Goal: Find specific page/section: Find specific page/section

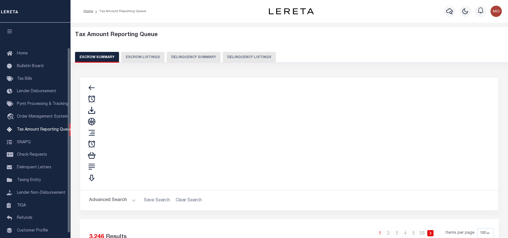
select select "100"
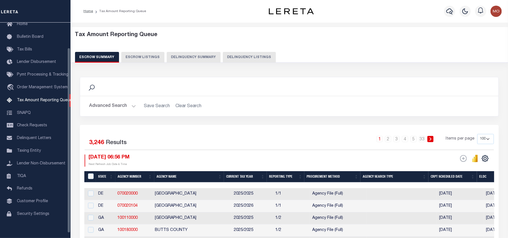
click at [231, 56] on button "Delinquency Listings" at bounding box center [249, 57] width 53 height 11
select select "100"
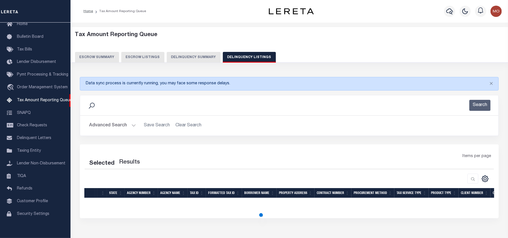
select select "100"
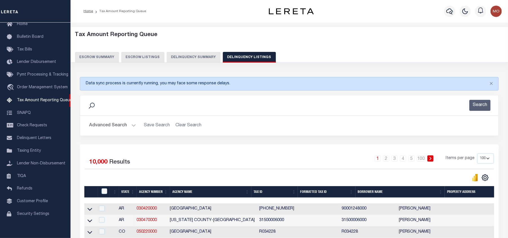
click at [108, 127] on button "Advanced Search" at bounding box center [112, 125] width 47 height 11
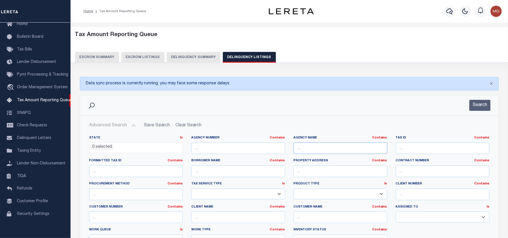
click at [319, 151] on input "text" at bounding box center [341, 149] width 94 height 12
click at [308, 148] on input "text" at bounding box center [341, 149] width 94 height 12
click at [307, 146] on input "text" at bounding box center [341, 149] width 94 height 12
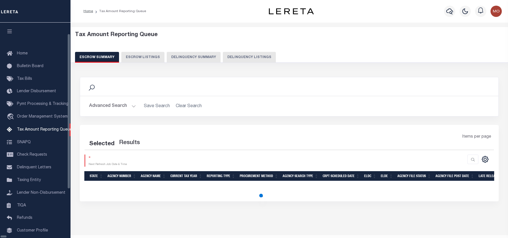
select select "100"
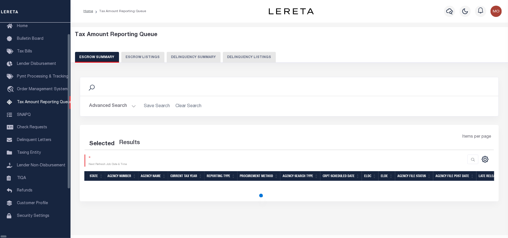
select select "100"
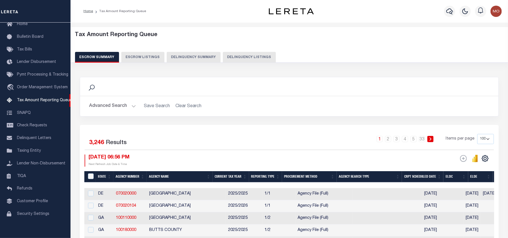
click at [232, 57] on button "Delinquency Listings" at bounding box center [249, 57] width 53 height 11
select select
select select "100"
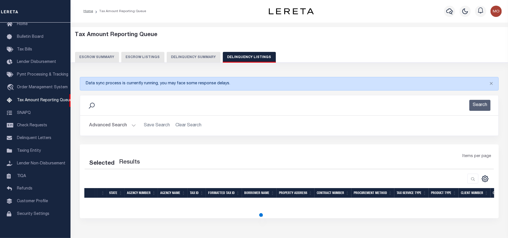
select select "100"
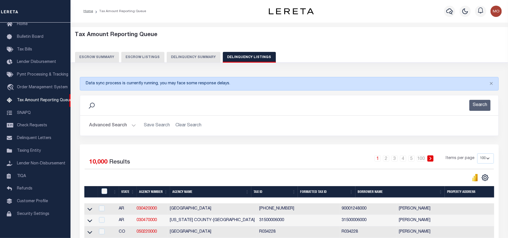
click at [115, 128] on button "Advanced Search" at bounding box center [112, 125] width 47 height 11
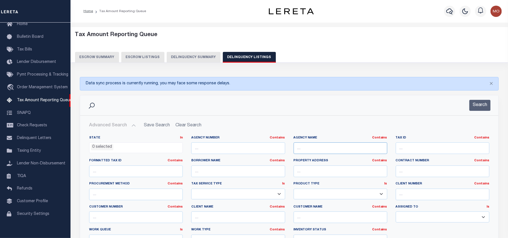
click at [302, 149] on input "text" at bounding box center [341, 149] width 94 height 12
click at [100, 145] on li "0 selected" at bounding box center [102, 147] width 23 height 6
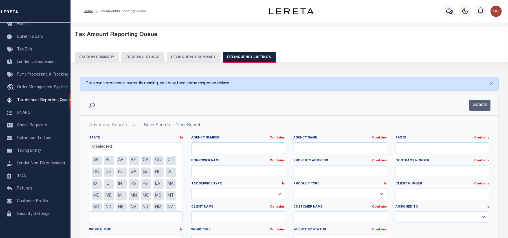
scroll to position [52, 0]
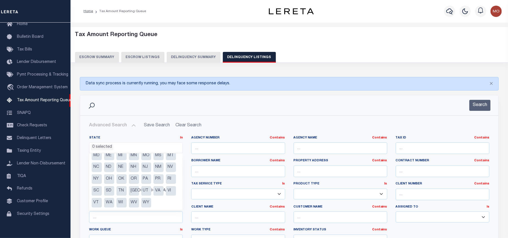
click at [154, 156] on li "MS" at bounding box center [159, 156] width 10 height 10
select select "MS"
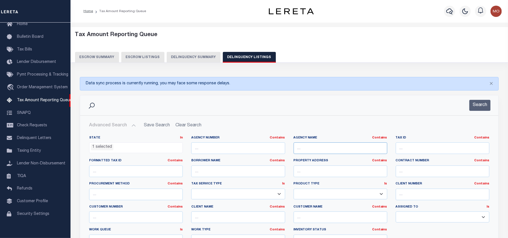
click at [299, 152] on input "text" at bounding box center [341, 149] width 94 height 12
click at [311, 148] on input "text" at bounding box center [341, 149] width 94 height 12
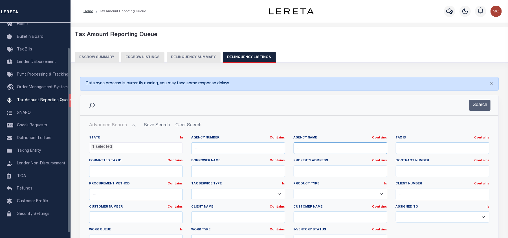
click at [313, 149] on input "text" at bounding box center [341, 149] width 94 height 12
type input "[PERSON_NAME]"
click at [481, 103] on button "Search" at bounding box center [480, 105] width 21 height 11
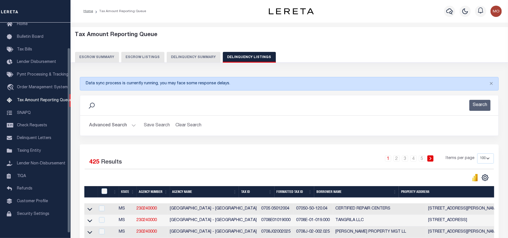
click at [482, 159] on select "10 25 50 100 500" at bounding box center [486, 159] width 17 height 10
select select "500"
click at [478, 154] on select "10 25 50 100 500" at bounding box center [486, 159] width 17 height 10
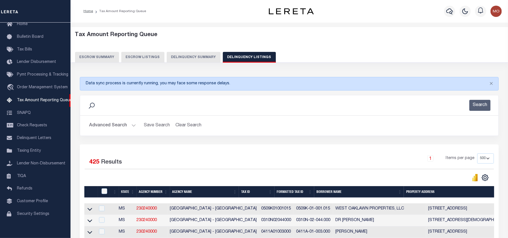
click at [174, 103] on div "Search" at bounding box center [290, 105] width 410 height 11
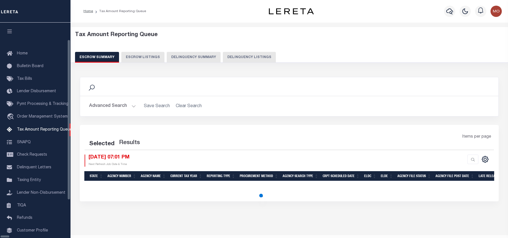
select select "100"
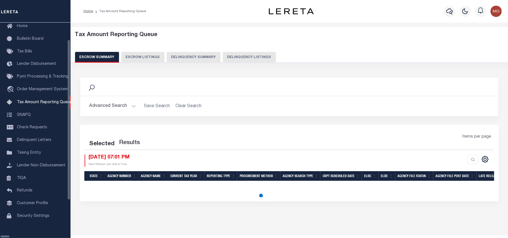
select select "100"
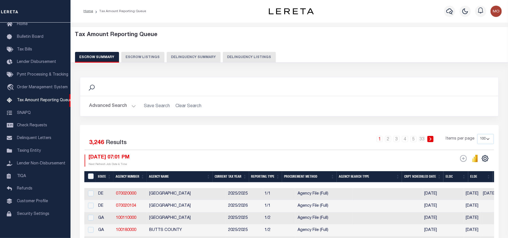
click at [235, 55] on button "Delinquency Listings" at bounding box center [249, 57] width 53 height 11
select select "500"
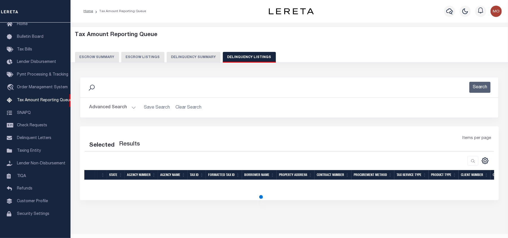
select select "500"
